Goal: Entertainment & Leisure: Consume media (video, audio)

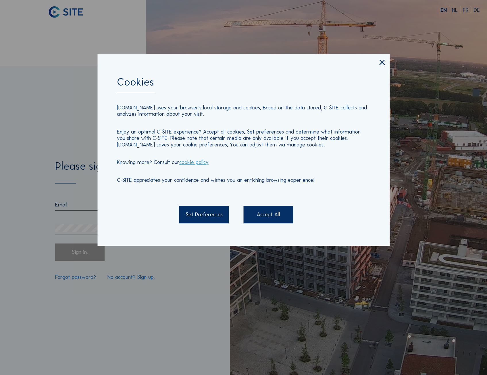
type input "[PERSON_NAME][EMAIL_ADDRESS][PERSON_NAME][DOMAIN_NAME]"
click at [266, 212] on div "Accept All" at bounding box center [269, 215] width 50 height 18
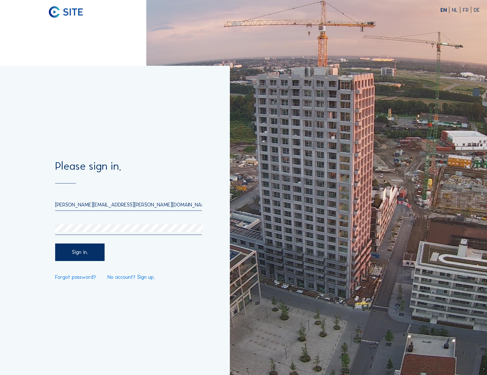
click at [92, 253] on div "Sign in." at bounding box center [80, 253] width 50 height 18
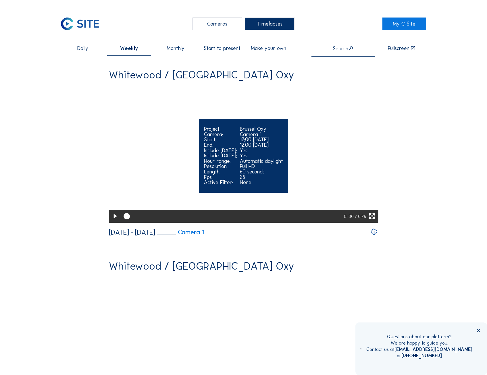
click at [116, 221] on icon at bounding box center [114, 216] width 7 height 9
click at [113, 221] on icon at bounding box center [114, 216] width 7 height 9
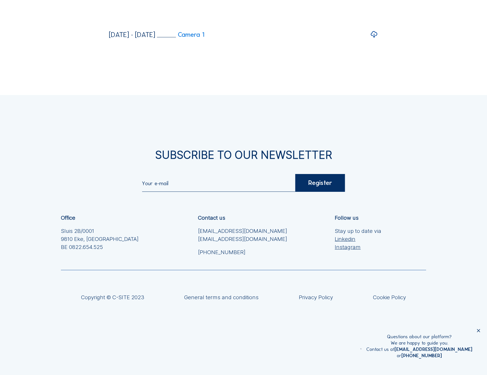
drag, startPoint x: 403, startPoint y: 242, endPoint x: 413, endPoint y: 390, distance: 148.3
click at [248, 188] on div "Subscribe to our newsletter Register Office Sluis 2B/0001 [GEOGRAPHIC_DATA] [PH…" at bounding box center [243, 235] width 487 height 280
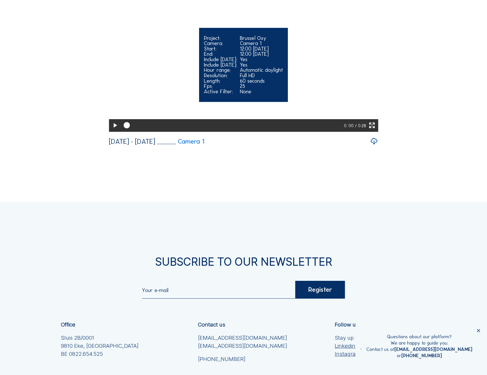
scroll to position [1427, 0]
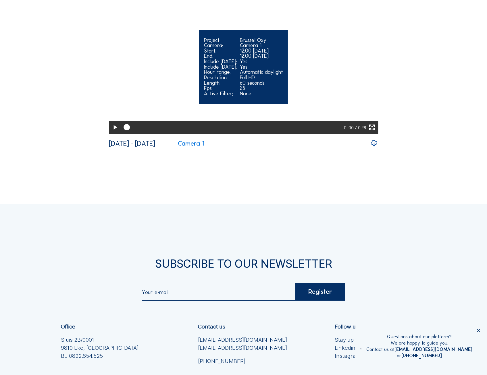
click at [112, 132] on icon at bounding box center [114, 127] width 7 height 9
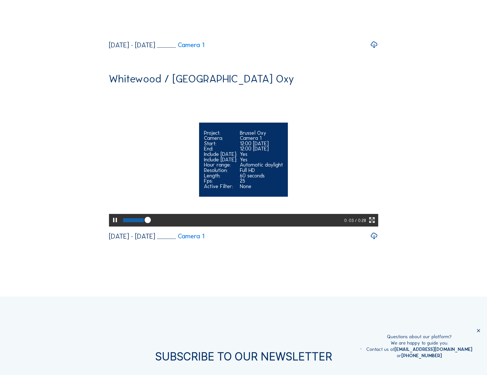
scroll to position [1255, 0]
